Goal: Contribute content: Add original content to the website for others to see

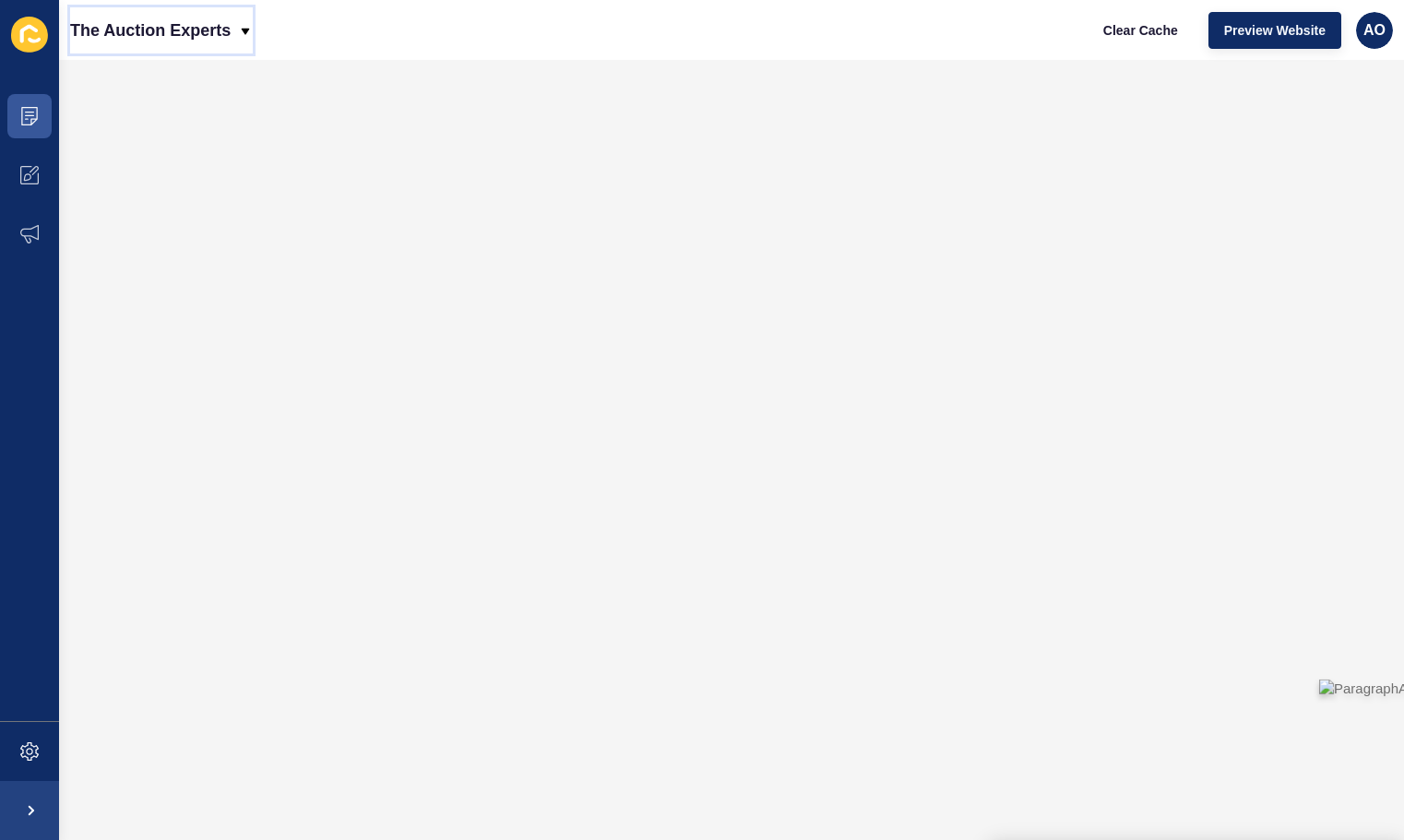
click at [245, 30] on icon at bounding box center [246, 31] width 9 height 7
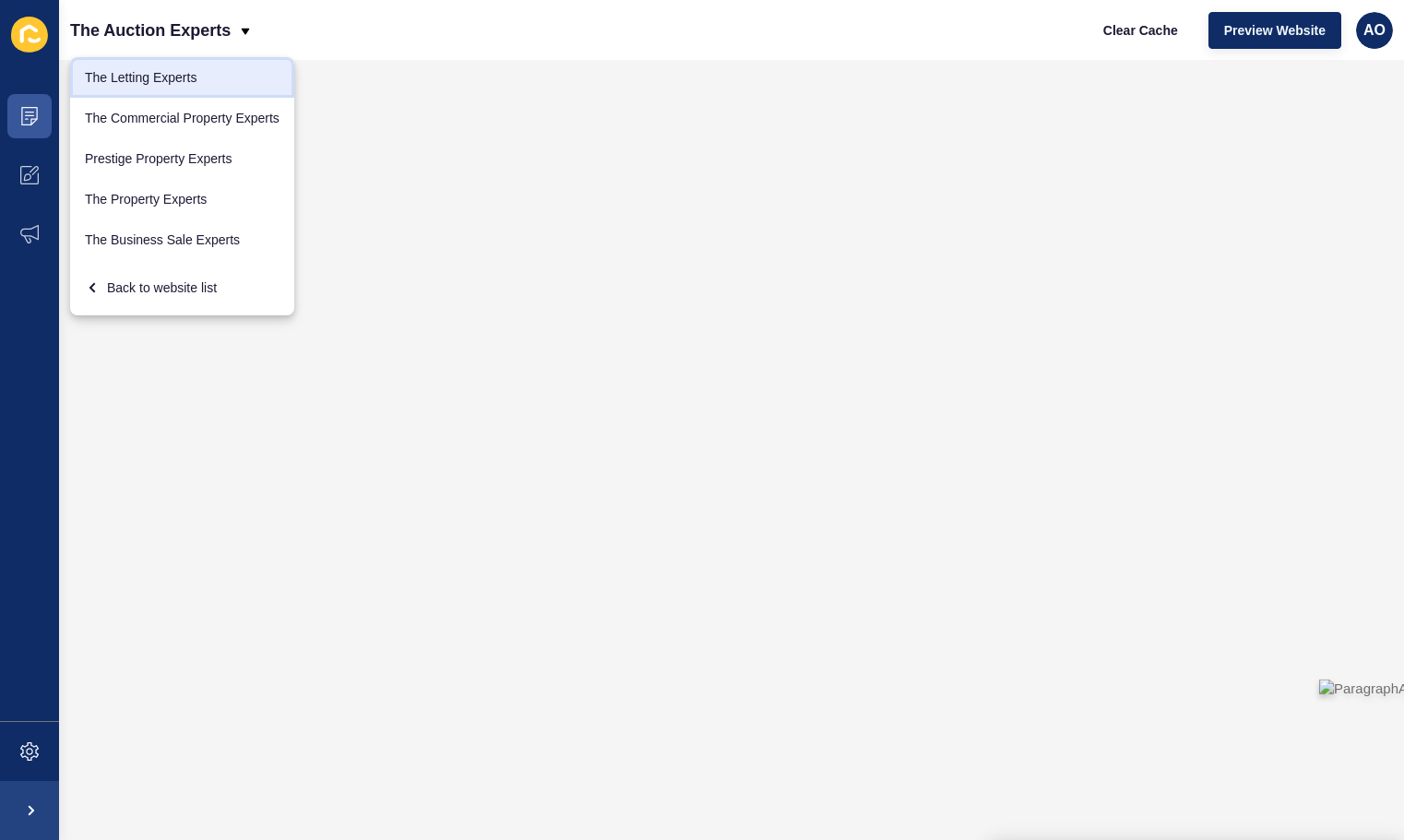
click at [174, 82] on link "The Letting Experts" at bounding box center [182, 78] width 224 height 40
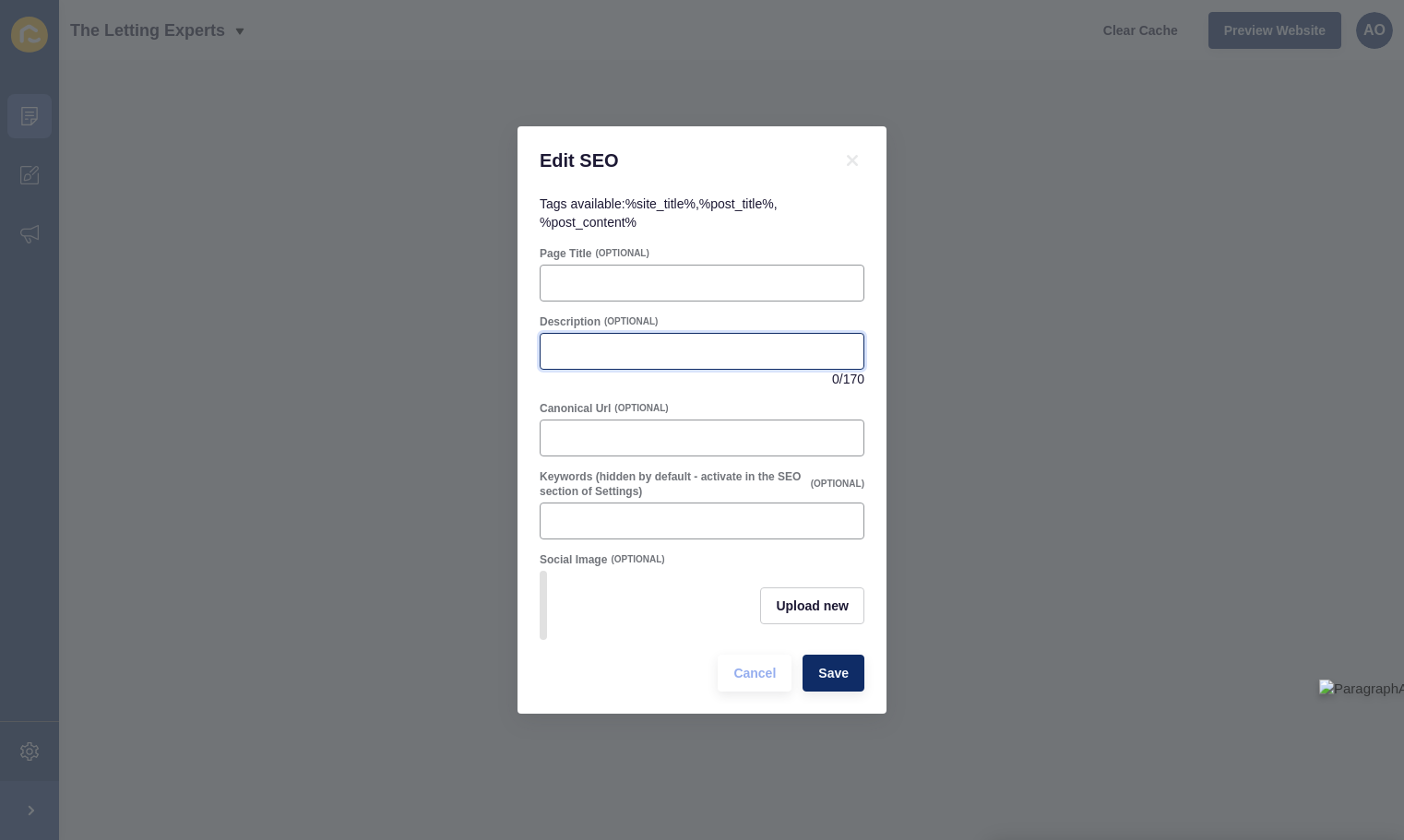
click at [563, 346] on input "Description" at bounding box center [701, 350] width 301 height 18
paste input "Discover top tips for landlords to build positive tenant relationships, ensure …"
type input "Discover top tips for landlords to build positive tenant relationships, ensure …"
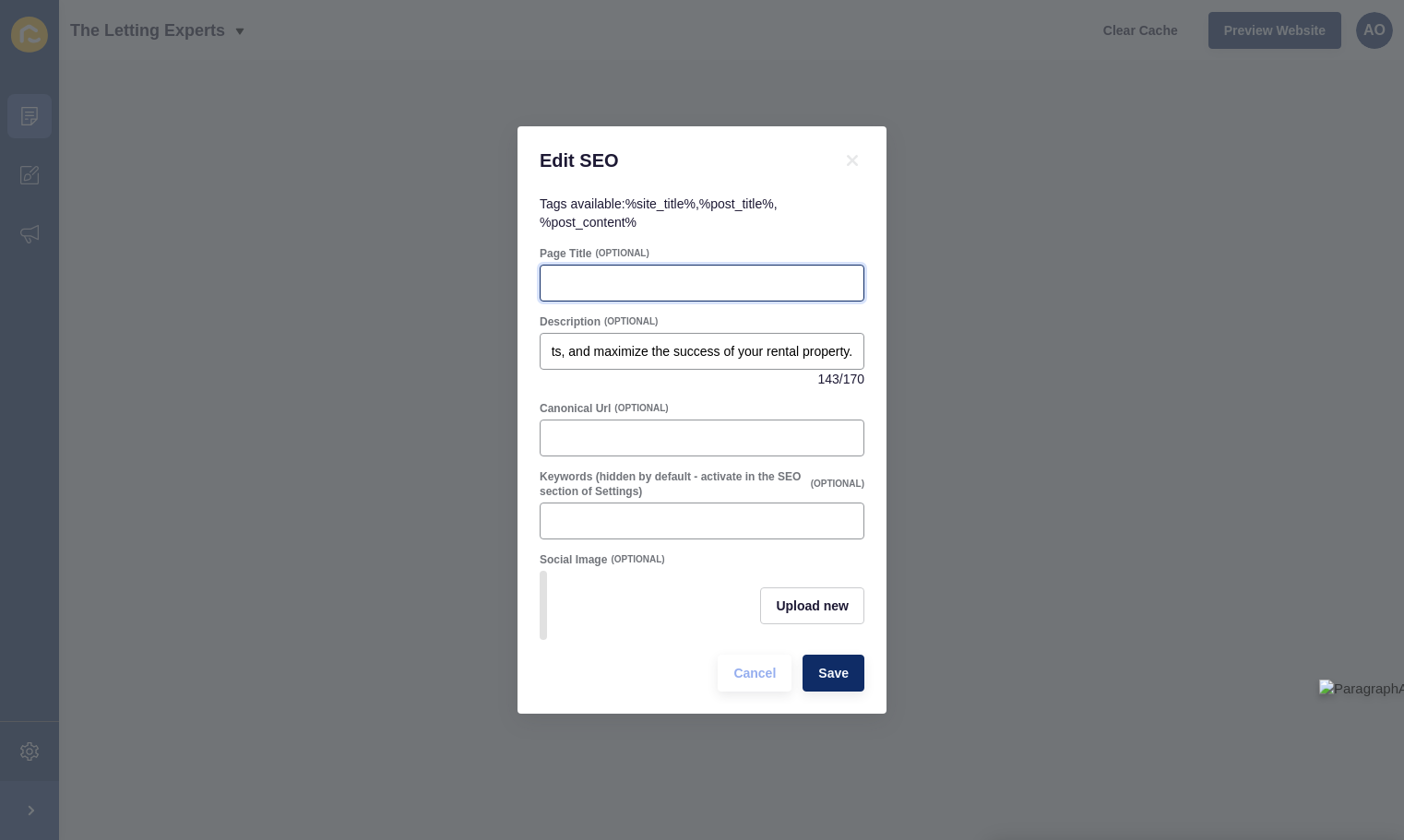
click at [566, 280] on input "Page Title" at bounding box center [701, 282] width 301 height 18
type input "7 Ways to Create a Positive Landlord-Tenant Relationship"
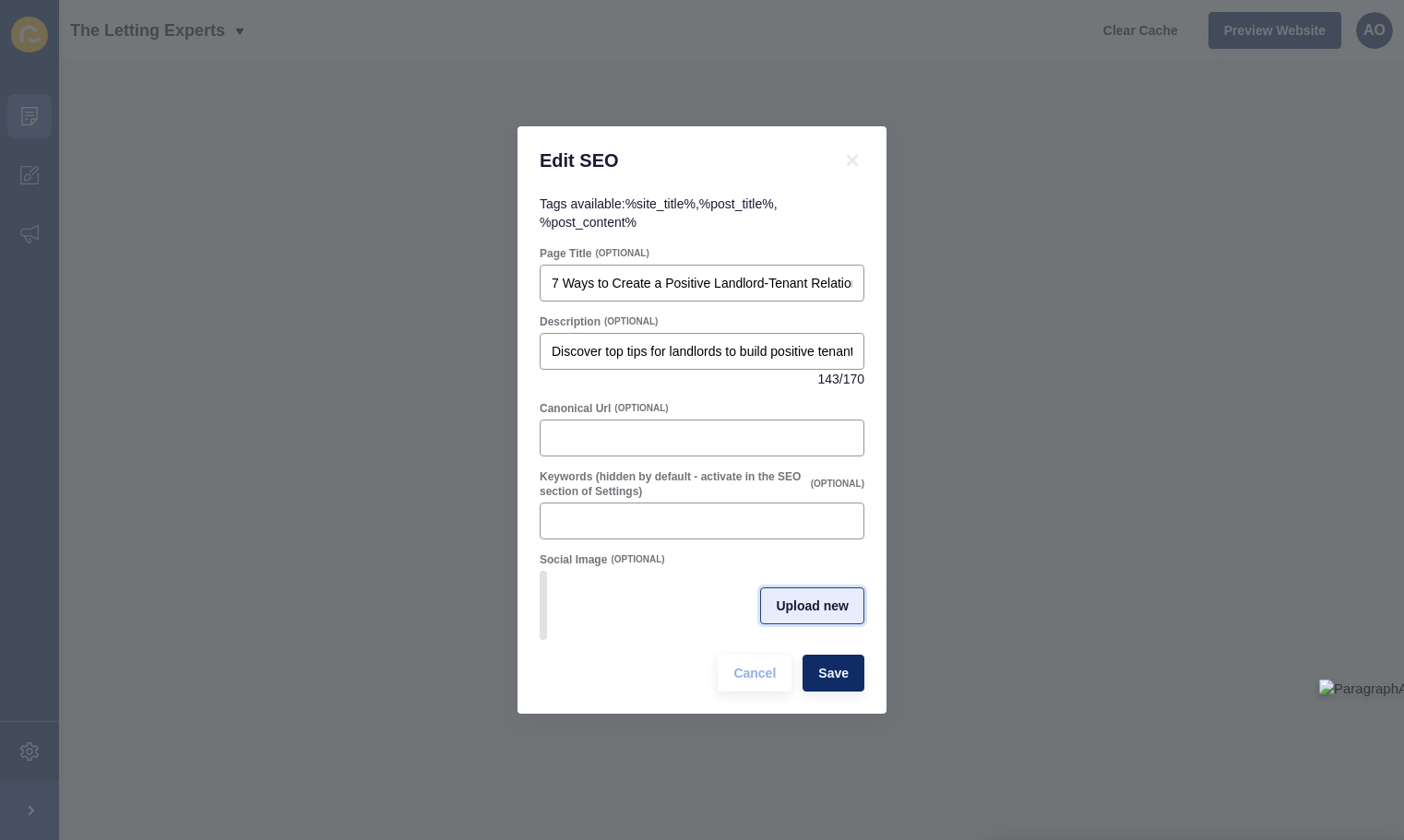
click at [802, 600] on span "Upload new" at bounding box center [812, 605] width 73 height 18
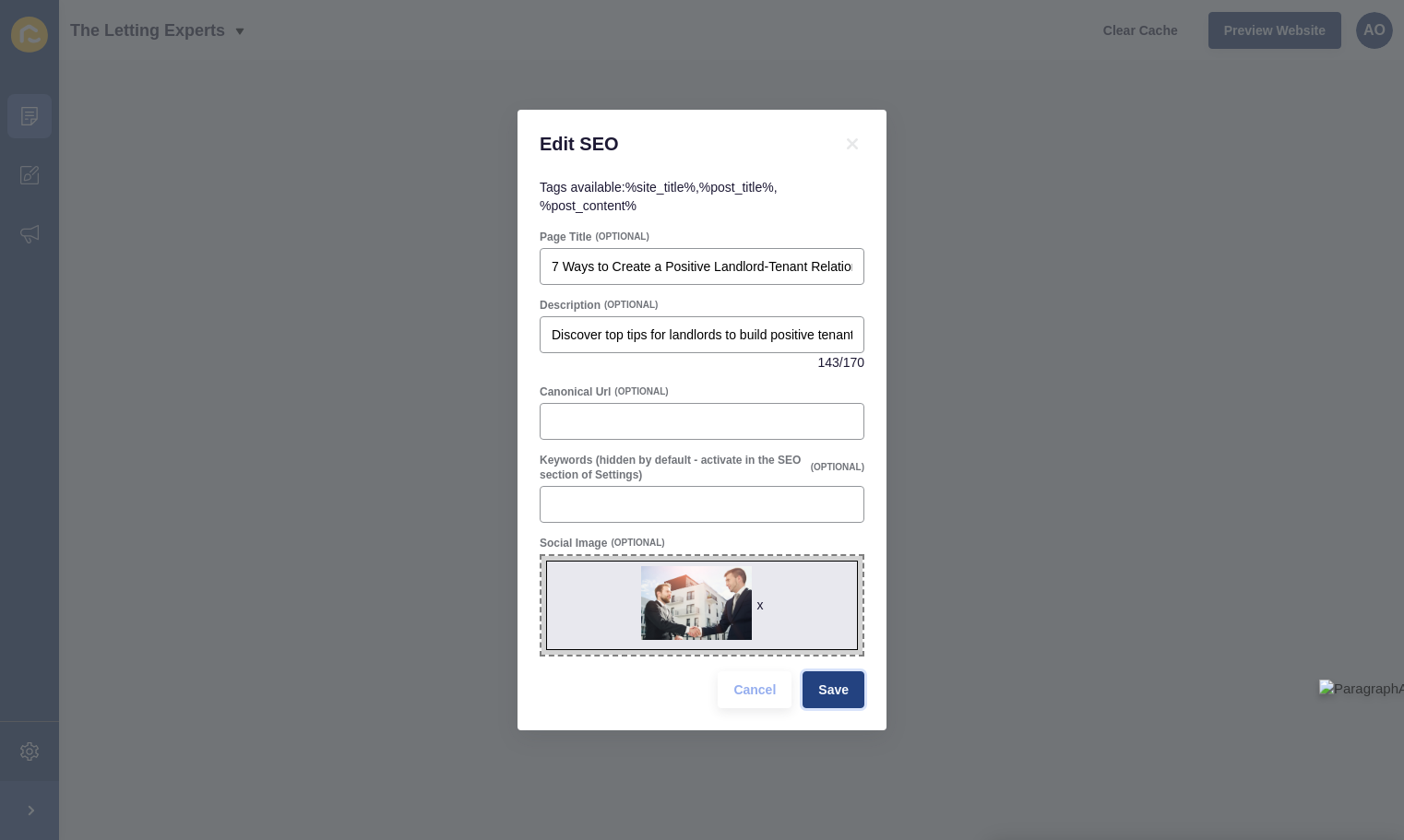
click at [832, 690] on span "Save" at bounding box center [834, 689] width 31 height 18
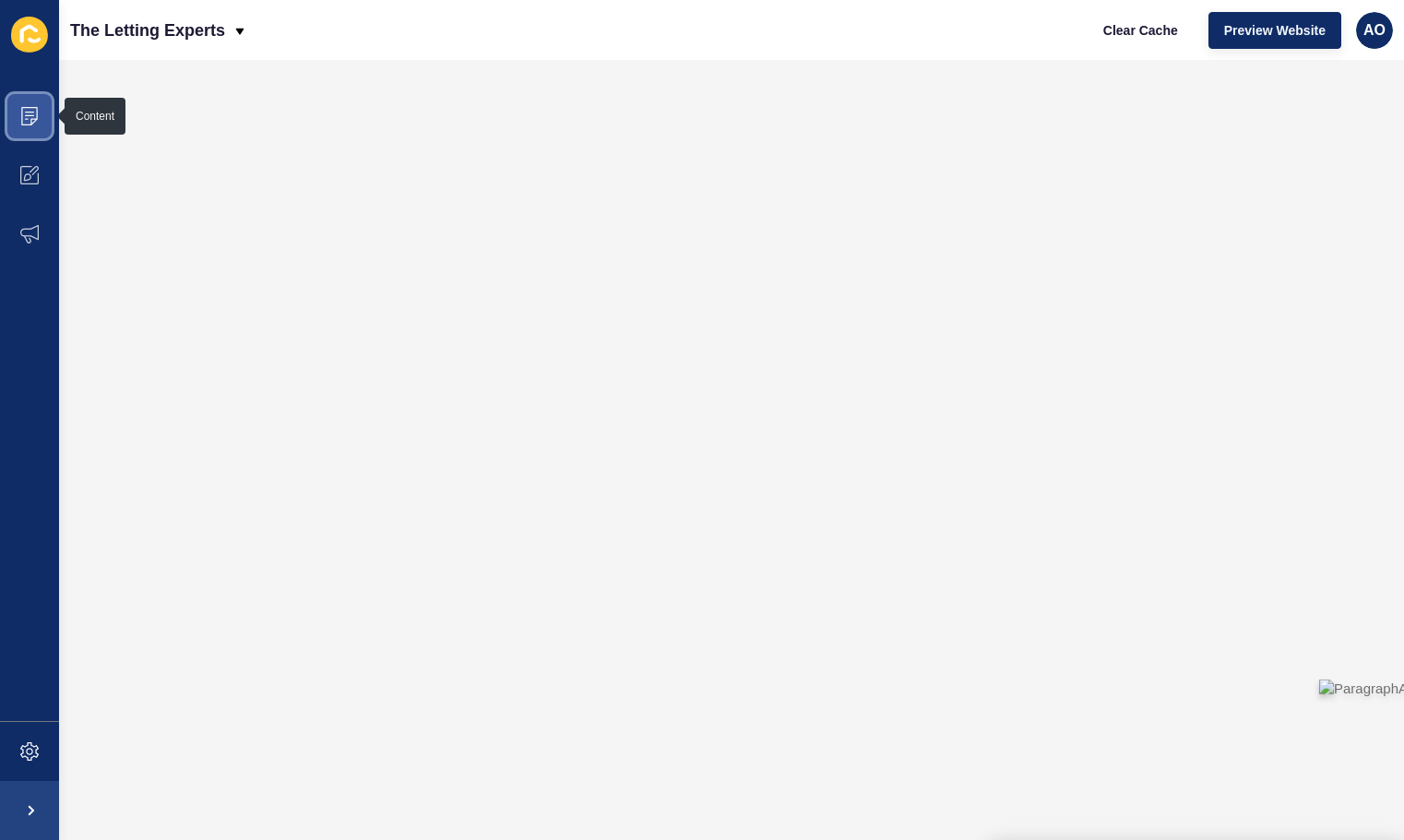
click at [35, 108] on icon at bounding box center [29, 115] width 16 height 18
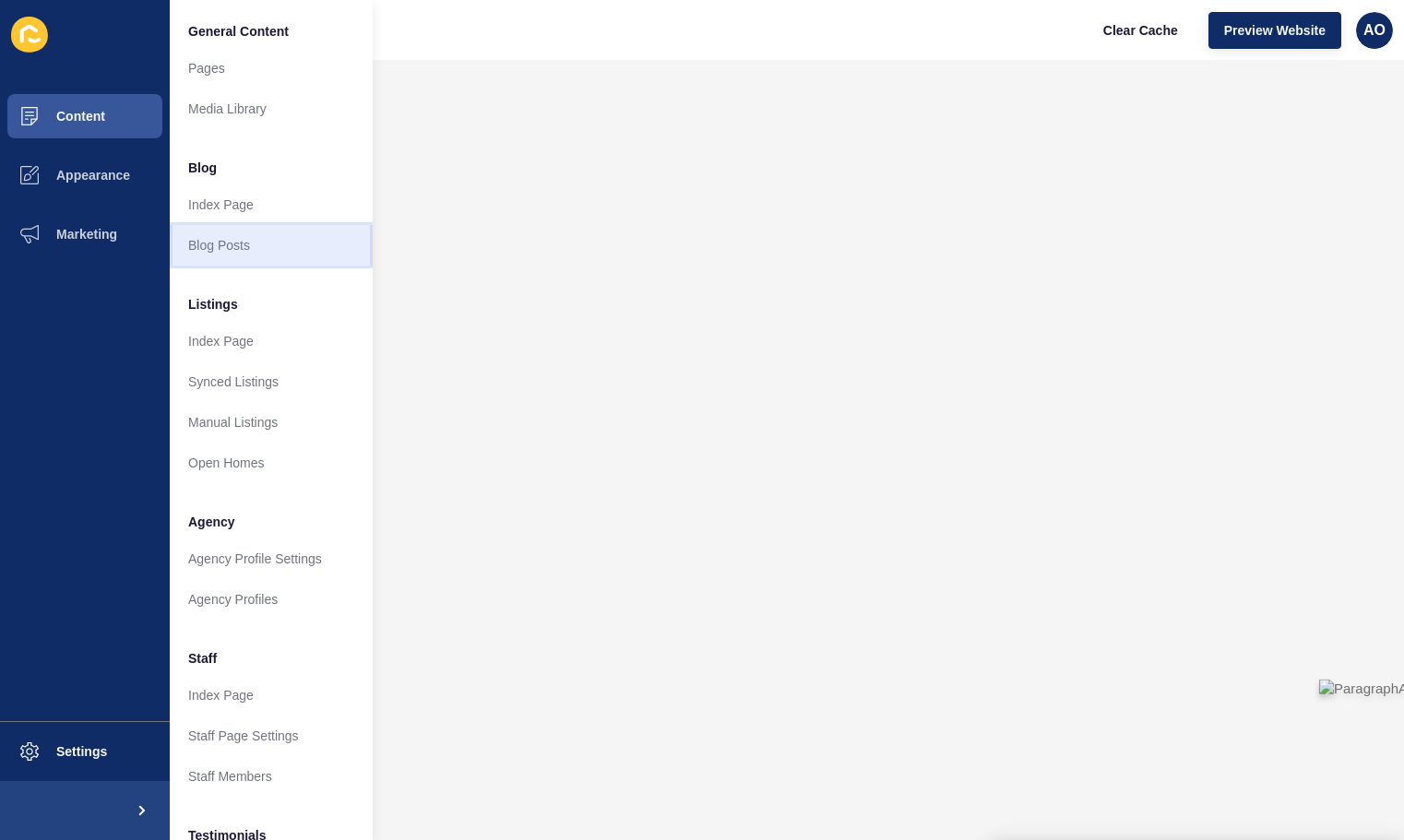
click at [227, 232] on link "Blog Posts" at bounding box center [271, 245] width 203 height 40
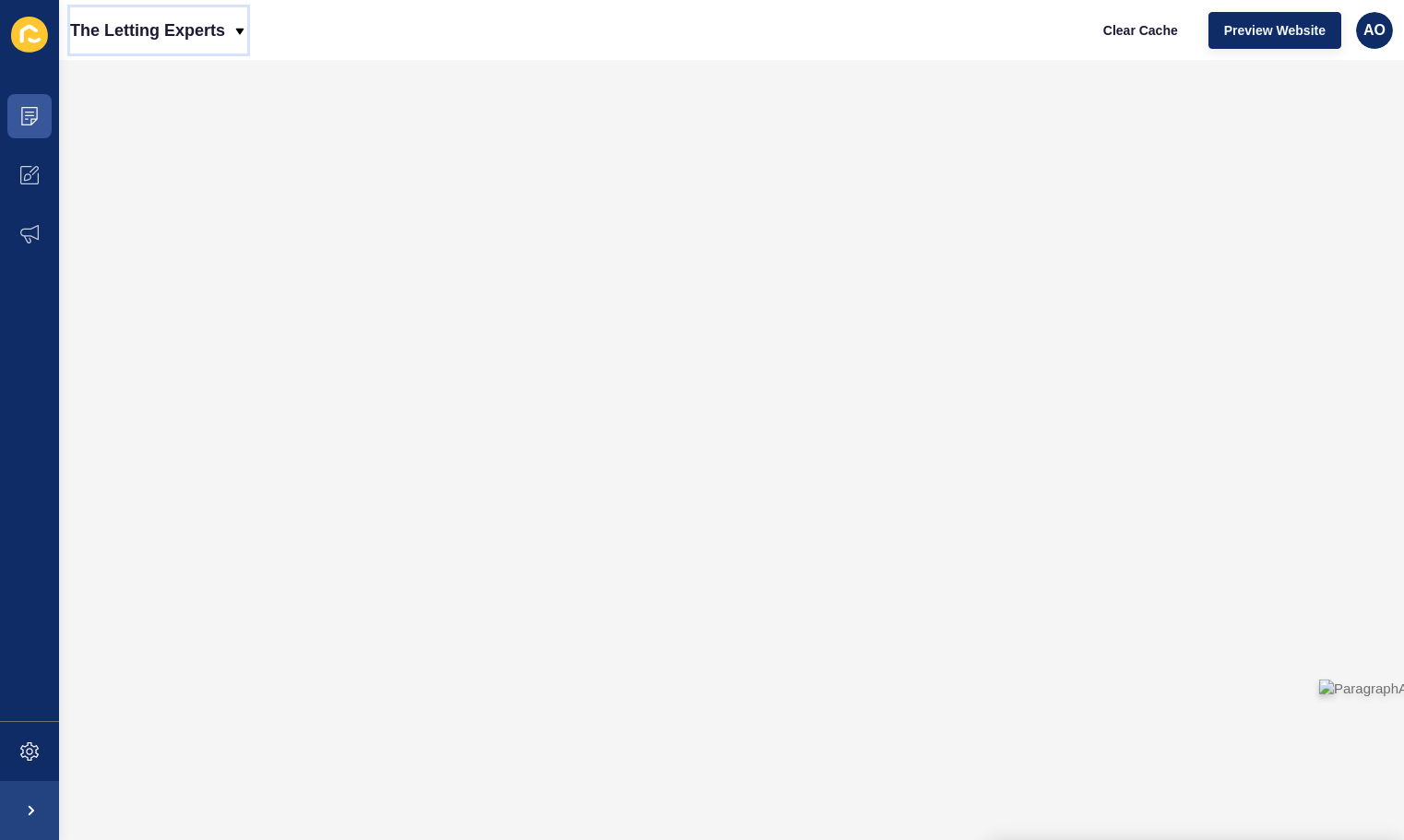
click at [242, 30] on icon at bounding box center [240, 31] width 9 height 7
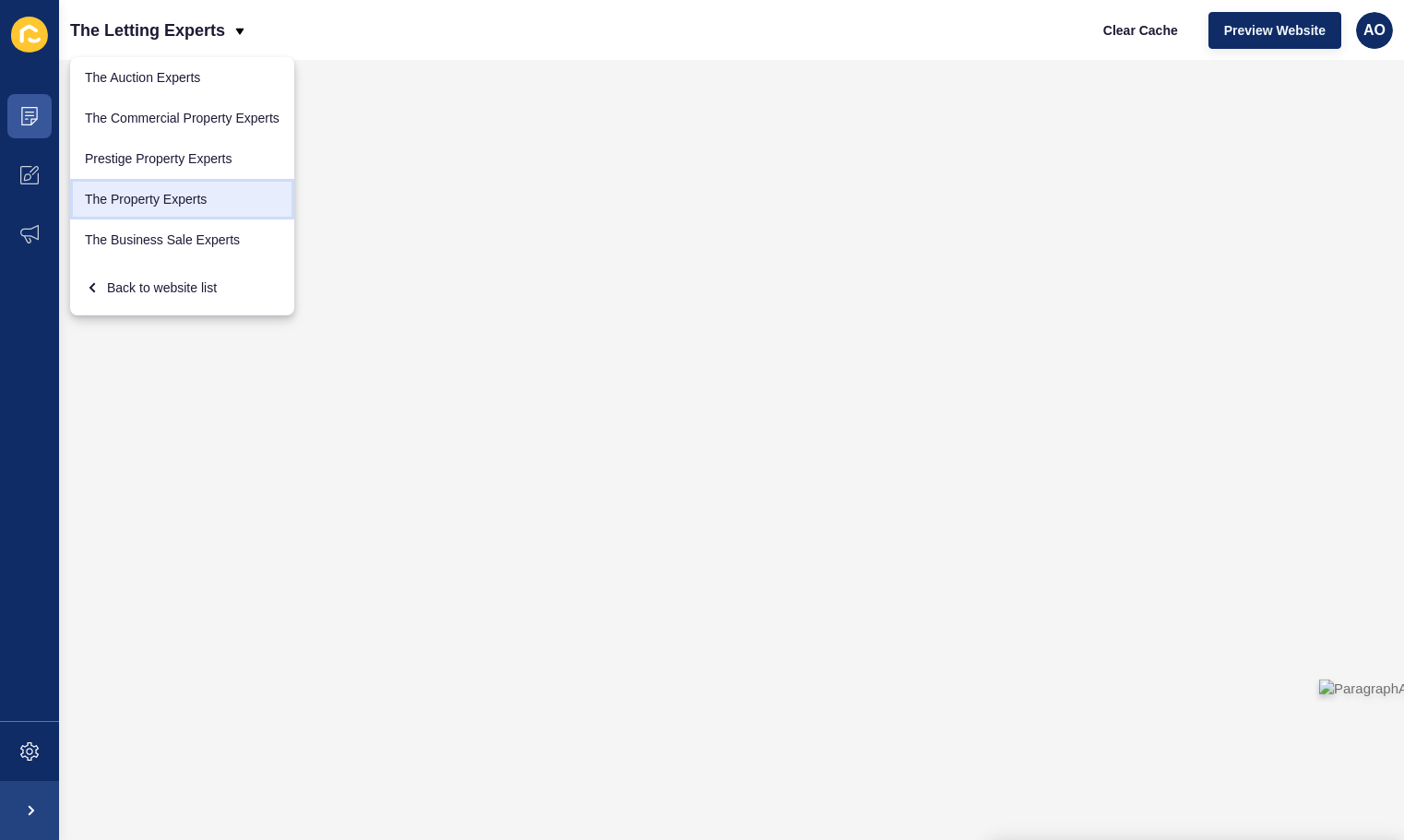
click at [165, 190] on link "The Property Experts" at bounding box center [182, 199] width 224 height 40
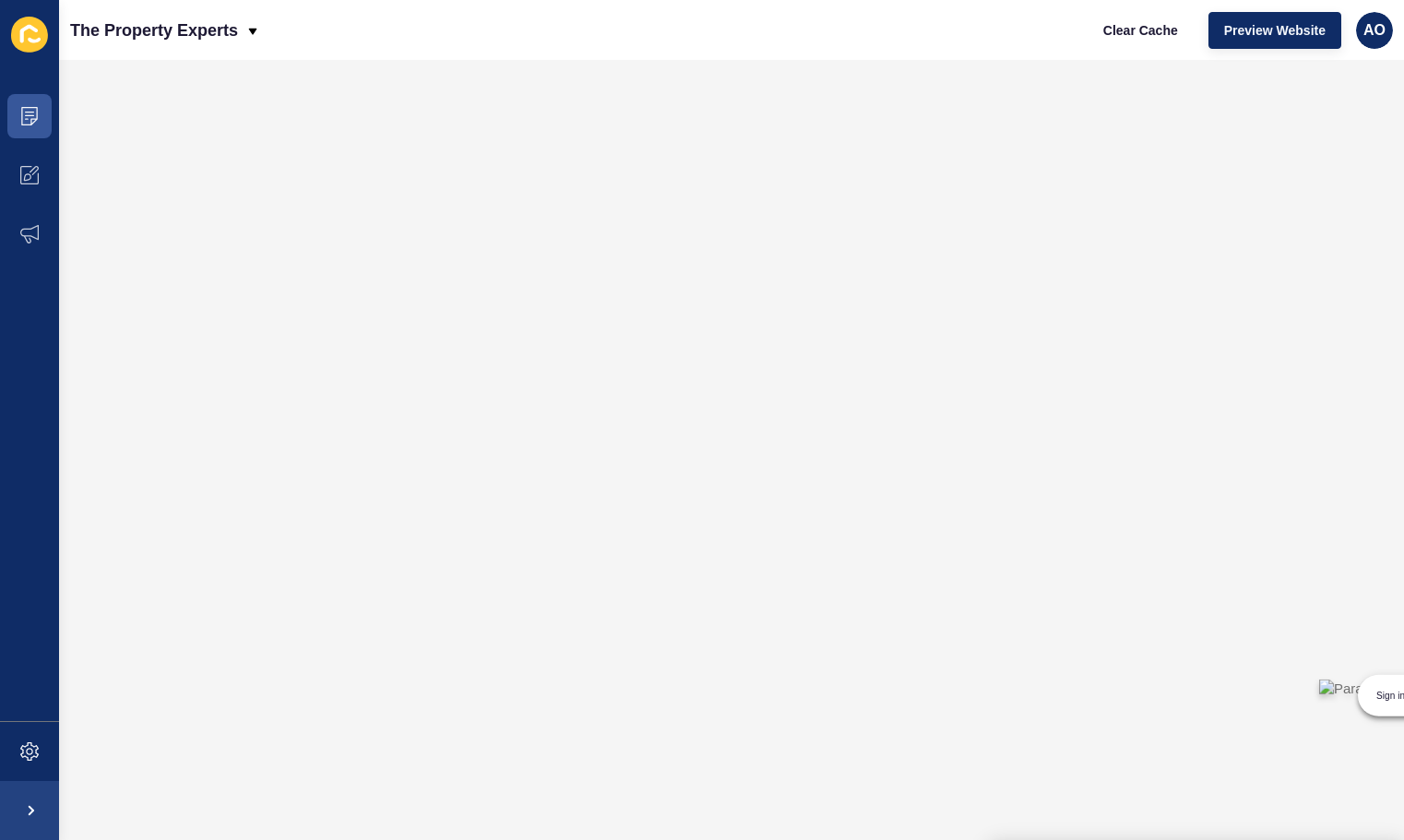
click at [1325, 727] on div "Sign in to use ParagraphAI" at bounding box center [1404, 700] width 185 height 57
click at [1328, 724] on button "button" at bounding box center [1404, 700] width 185 height 57
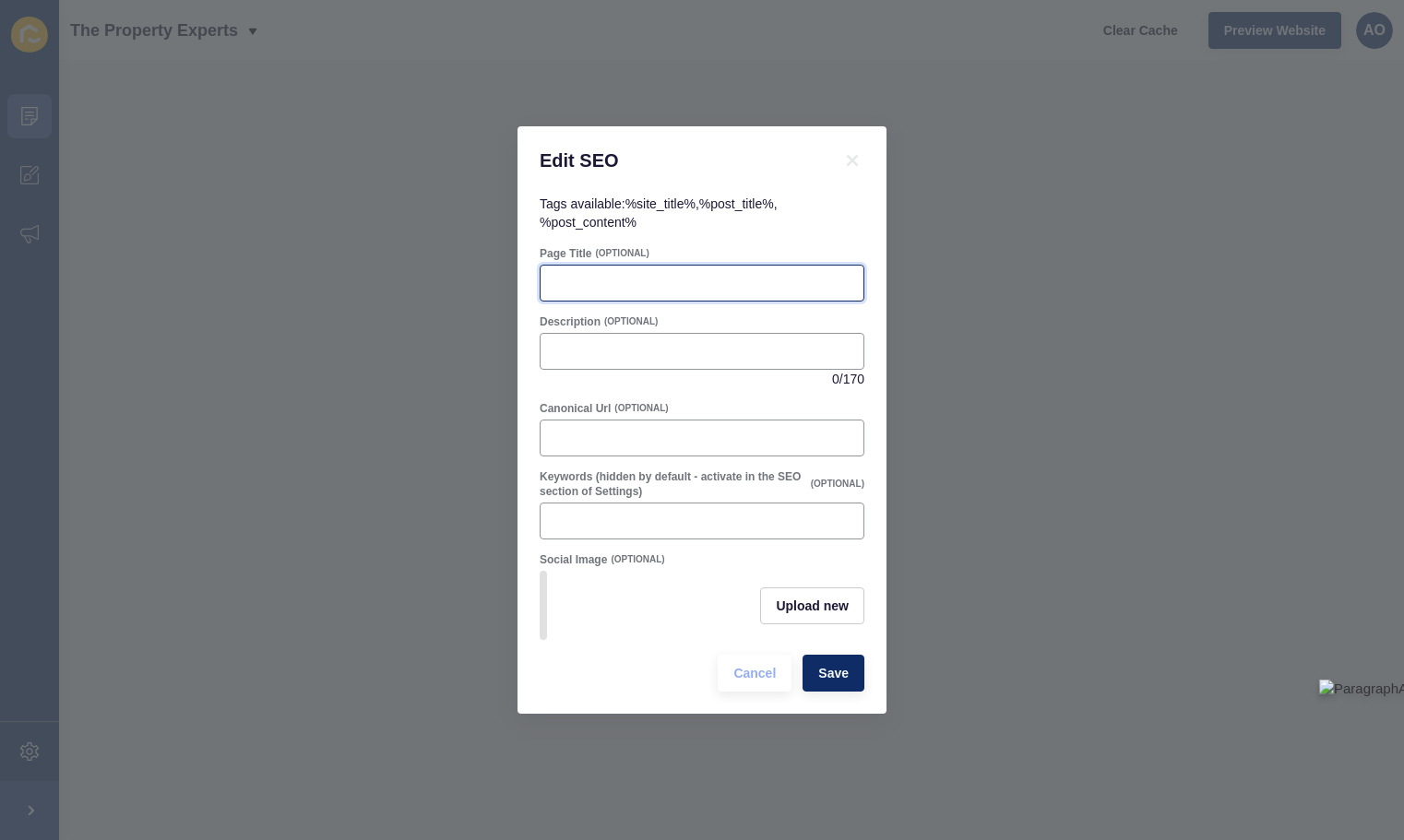
click at [565, 276] on input "Page Title" at bounding box center [701, 282] width 301 height 18
paste input "7 Ways to Create a Positive landlord-Tenant Relationship"
type input "7 Ways to Create a Positive landlord-Tenant Relationship"
click at [572, 338] on div at bounding box center [702, 351] width 325 height 36
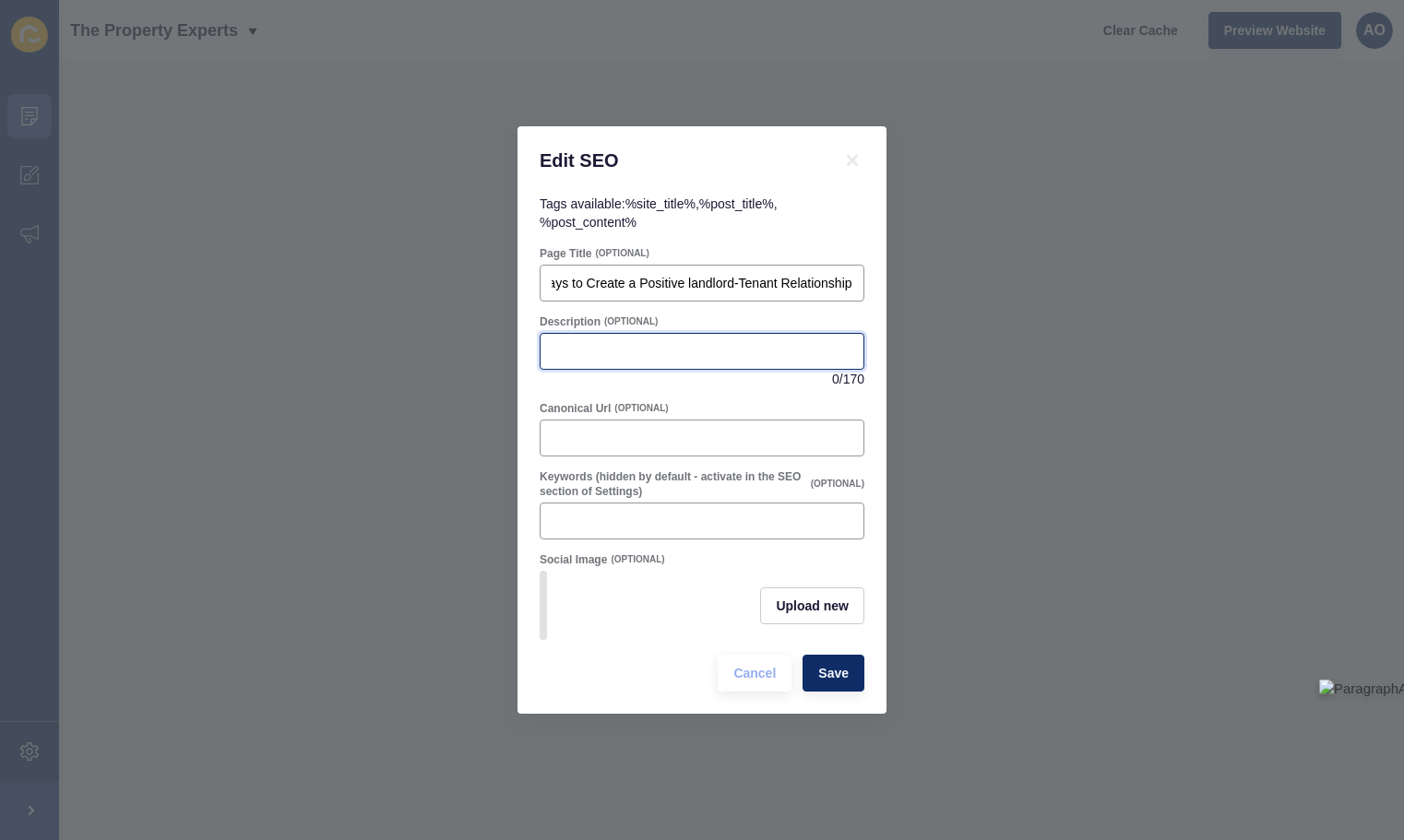
scroll to position [0, 0]
paste input "Discover top tips for landlords to build positive tenant relationships, ensure …"
type input "Discover top tips for landlords to build positive tenant relationships, ensure …"
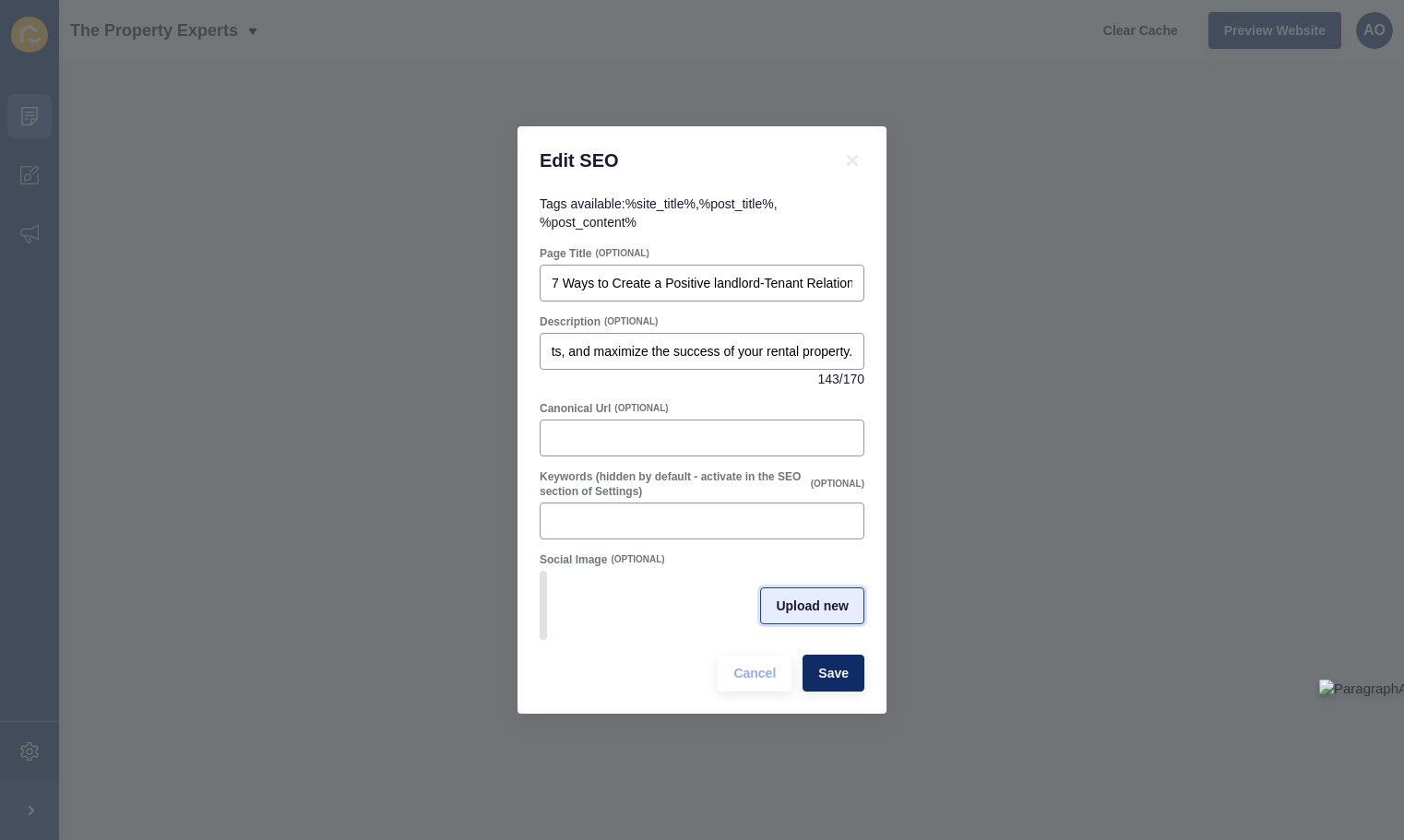
click at [801, 601] on span "Upload new" at bounding box center [812, 605] width 73 height 18
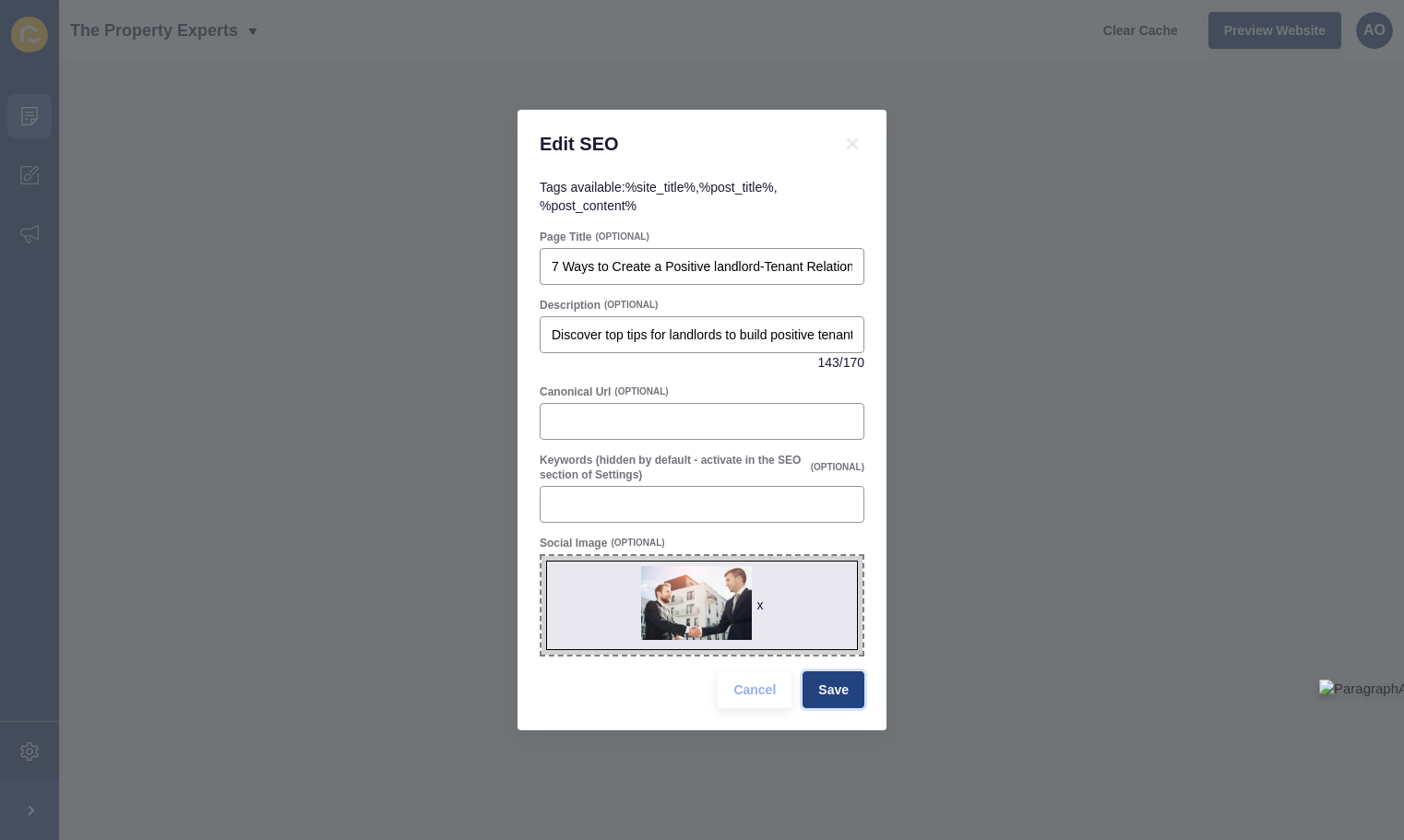
click at [829, 683] on span "Save" at bounding box center [834, 689] width 31 height 18
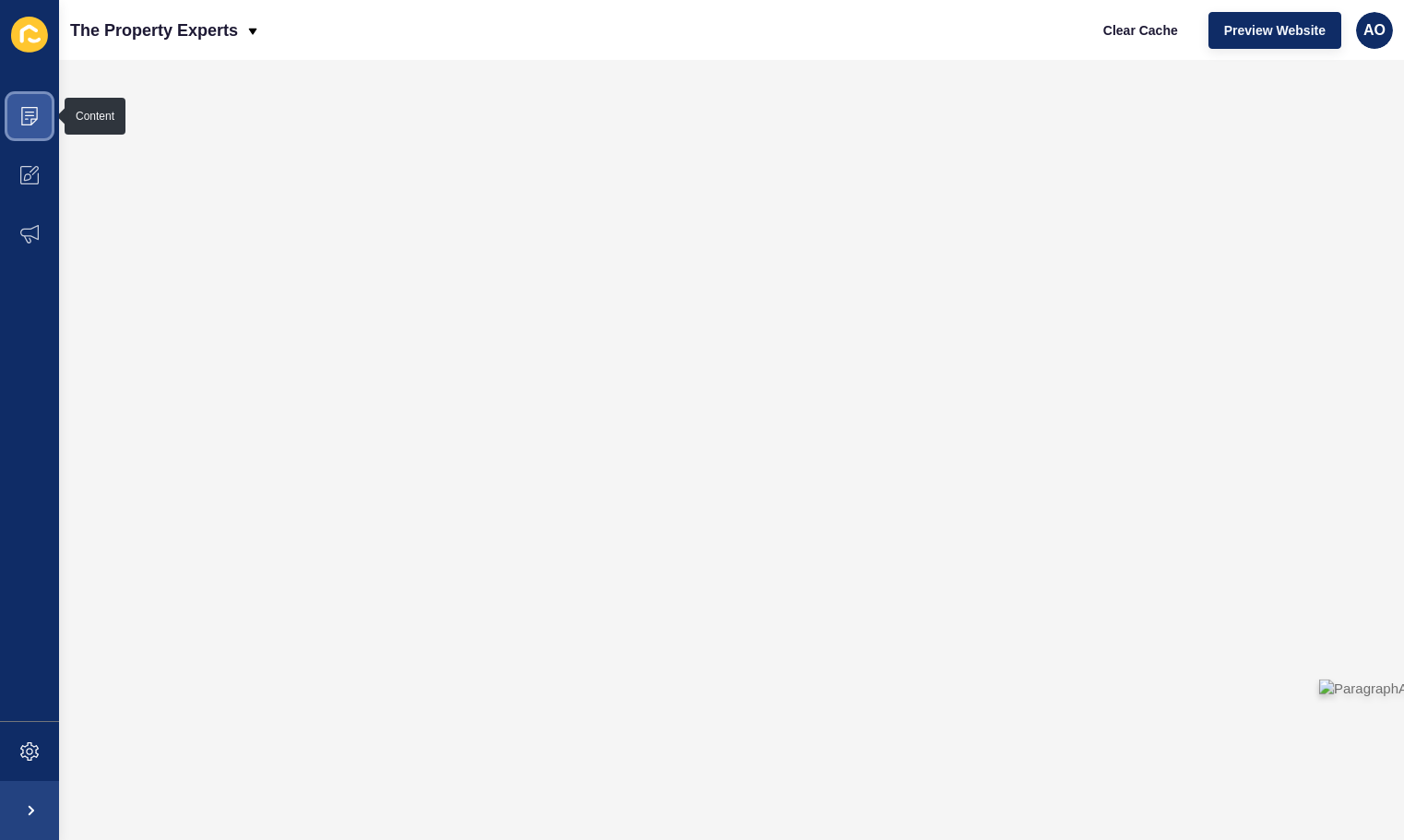
click at [34, 108] on icon at bounding box center [29, 115] width 18 height 18
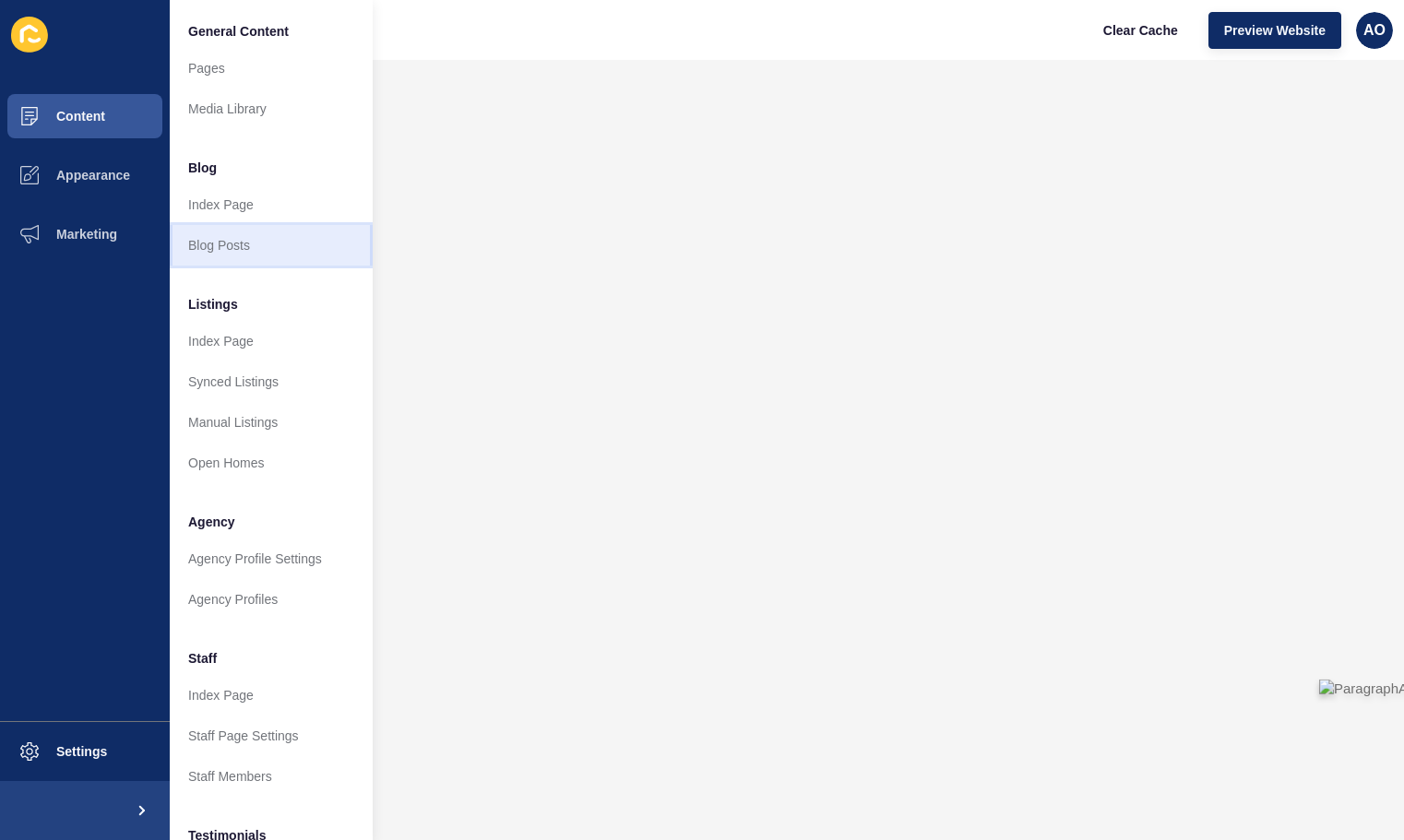
click at [267, 242] on link "Blog Posts" at bounding box center [271, 245] width 203 height 40
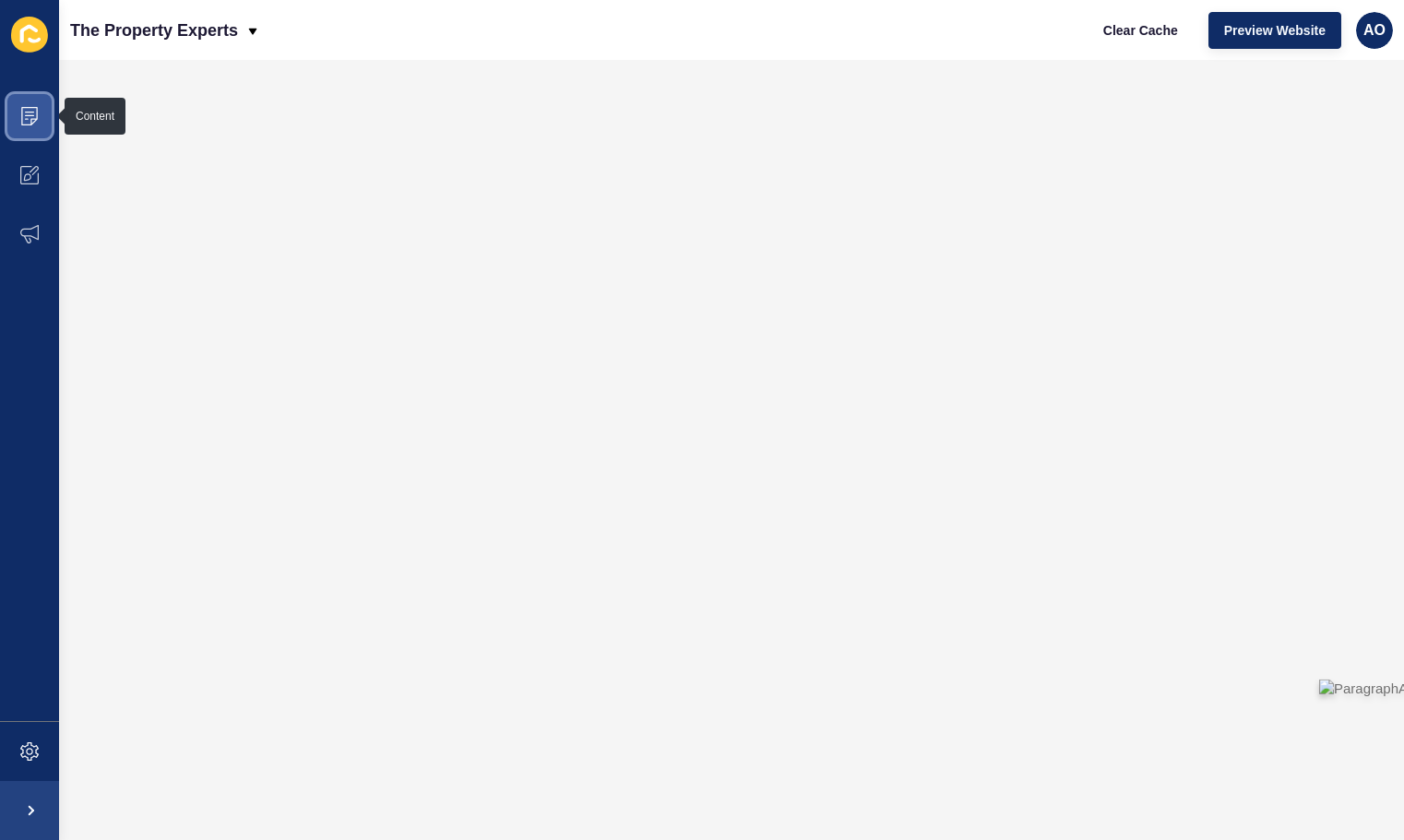
click at [35, 113] on icon at bounding box center [29, 115] width 18 height 18
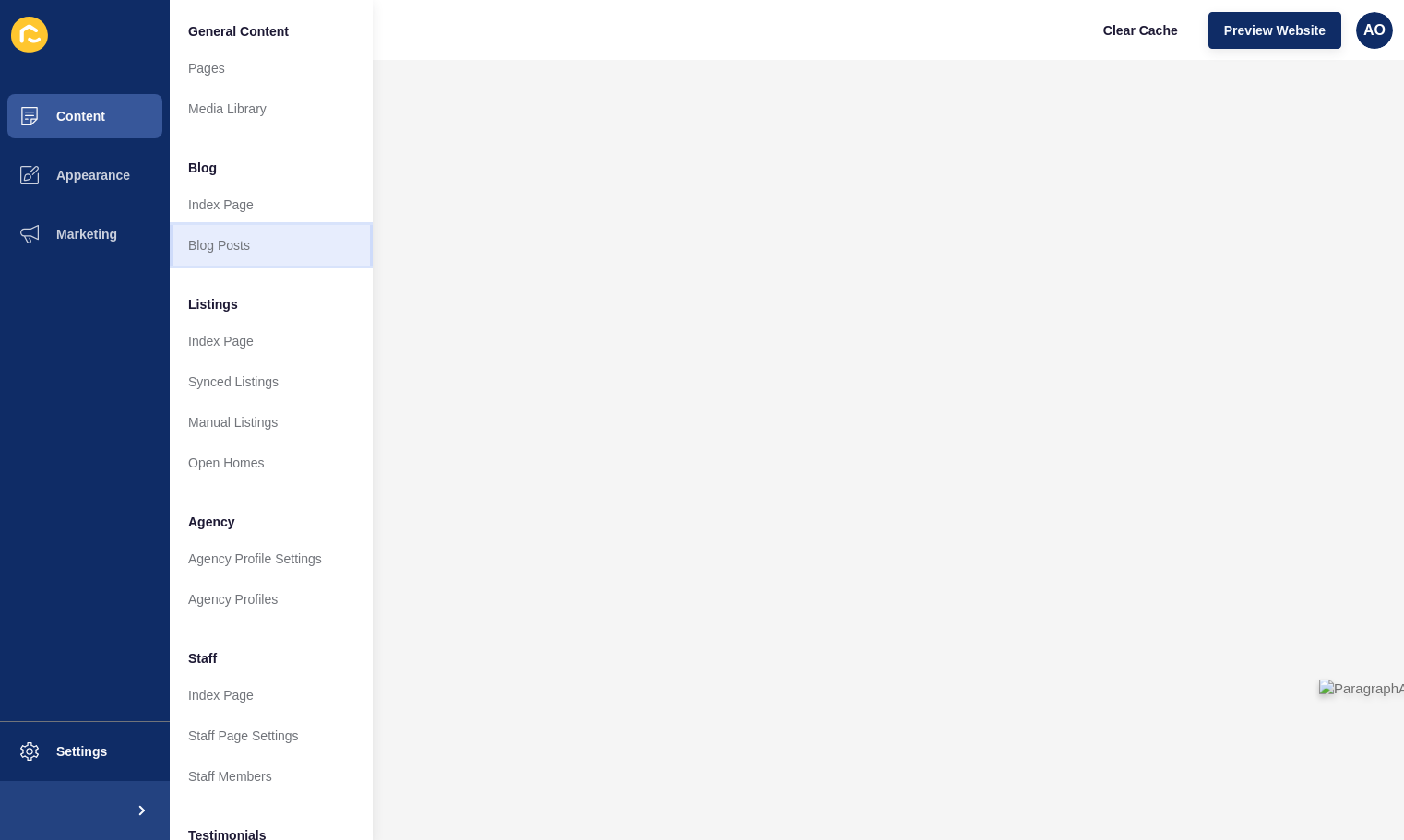
click at [253, 236] on link "Blog Posts" at bounding box center [271, 245] width 203 height 40
